Goal: Register for event/course

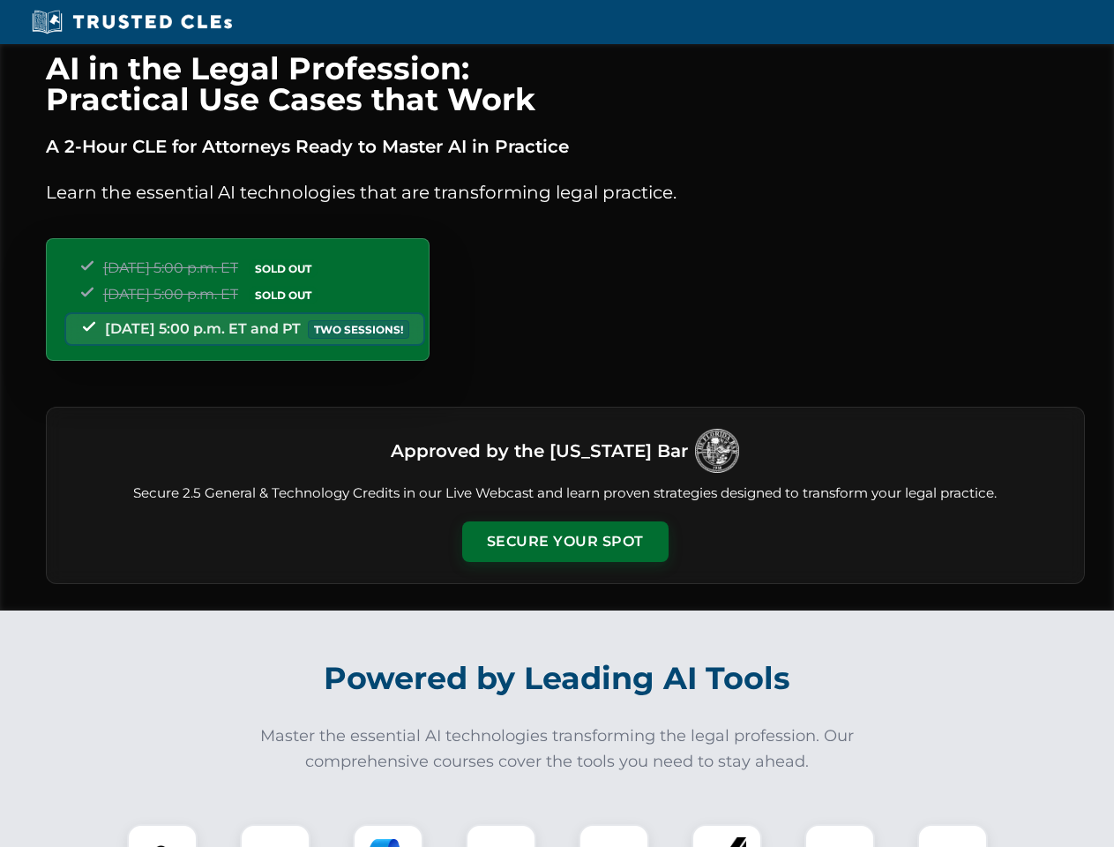
click at [565, 542] on button "Secure Your Spot" at bounding box center [565, 542] width 206 height 41
click at [162, 836] on img at bounding box center [162, 859] width 51 height 51
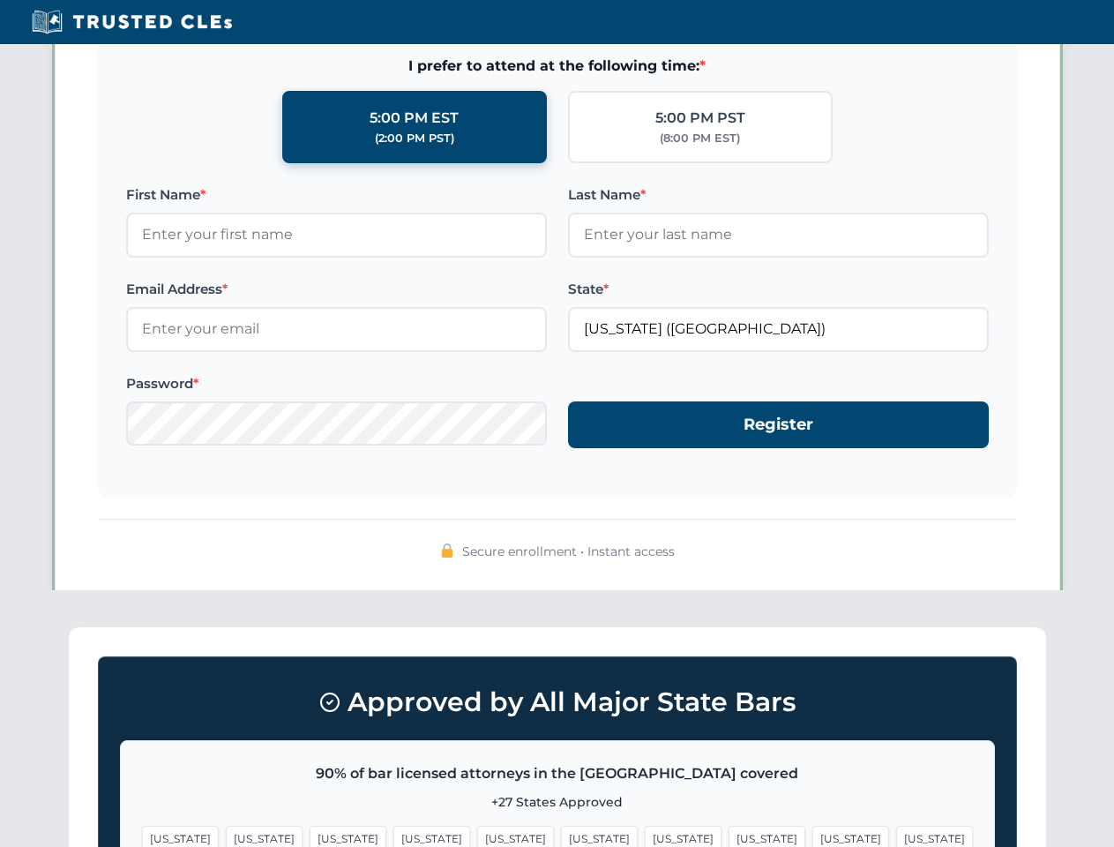
click at [645, 836] on span "[US_STATE]" at bounding box center [683, 839] width 77 height 26
click at [813, 836] on span "[US_STATE]" at bounding box center [851, 839] width 77 height 26
